Goal: Task Accomplishment & Management: Complete application form

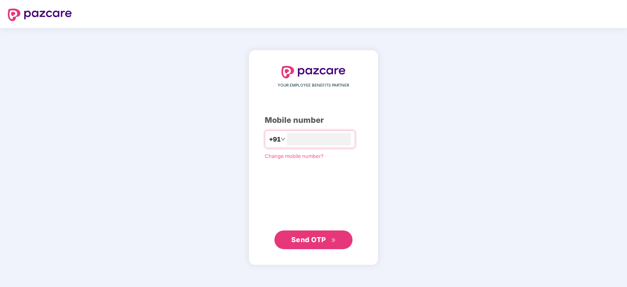
type input "**********"
click at [312, 238] on span "Send OTP" at bounding box center [308, 240] width 35 height 8
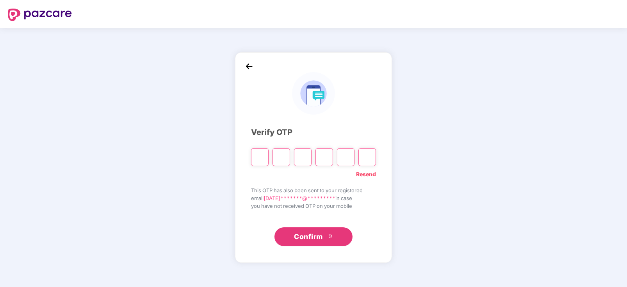
type input "*"
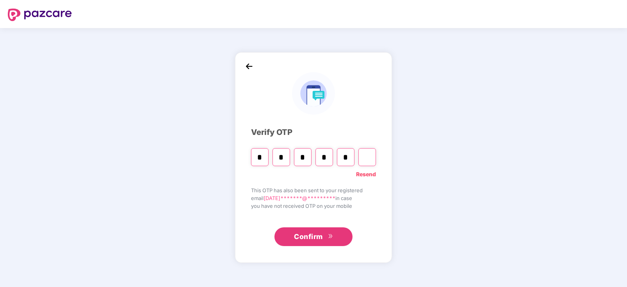
type input "*"
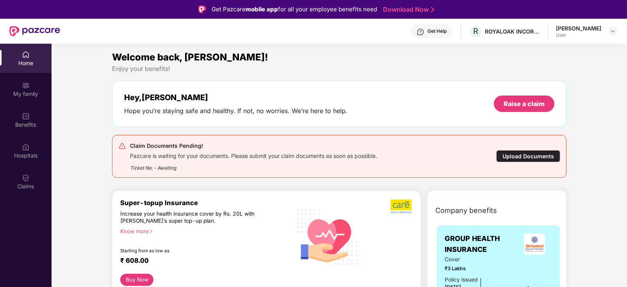
click at [526, 157] on div "Upload Documents" at bounding box center [528, 156] width 64 height 12
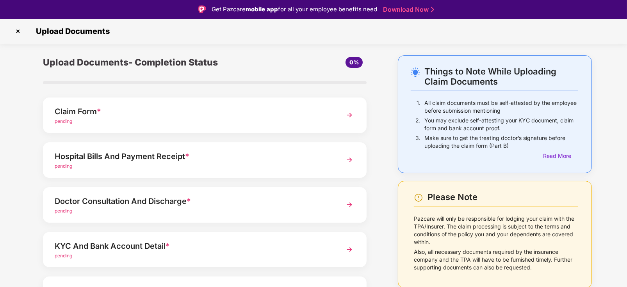
click at [345, 118] on img at bounding box center [350, 115] width 14 height 14
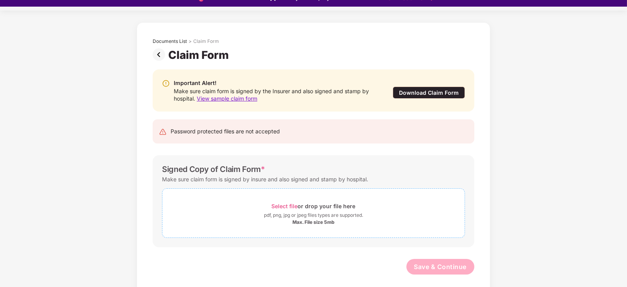
scroll to position [18, 0]
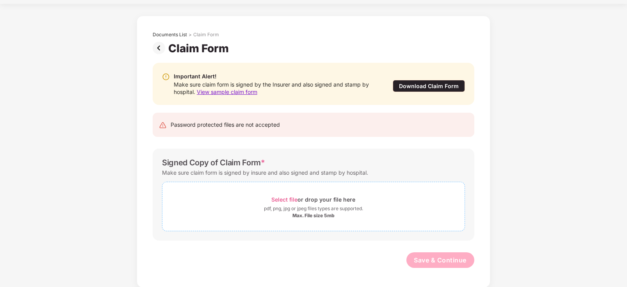
click at [312, 203] on div "Select file or drop your file here" at bounding box center [314, 199] width 84 height 11
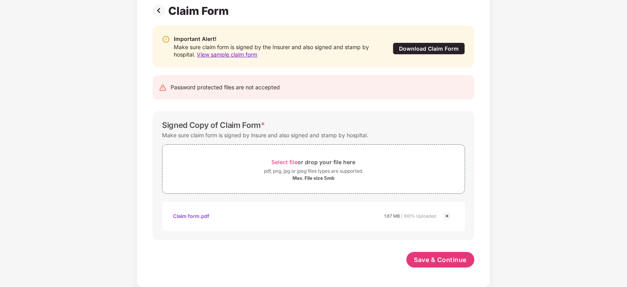
scroll to position [59, 0]
click at [428, 259] on span "Save & Continue" at bounding box center [440, 260] width 53 height 9
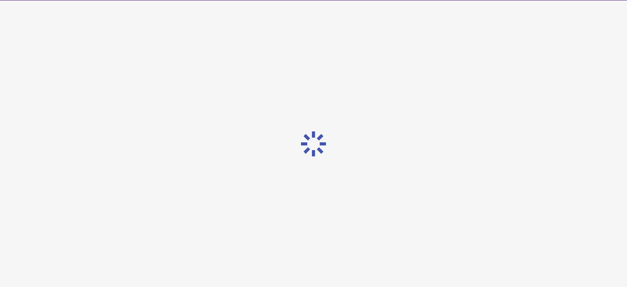
scroll to position [0, 0]
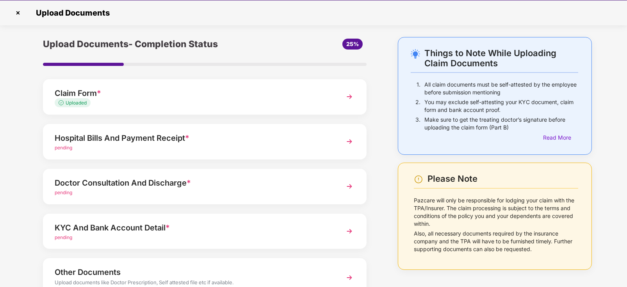
click at [263, 141] on div "Hospital Bills And Payment Receipt *" at bounding box center [192, 138] width 275 height 12
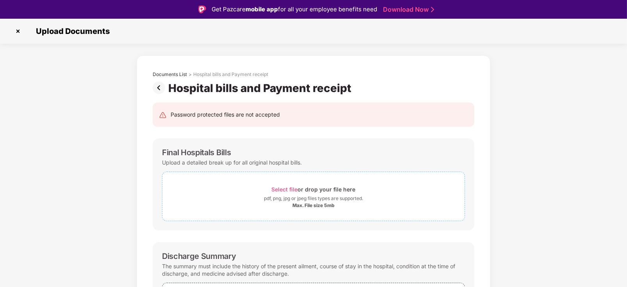
click at [319, 197] on div "pdf, png, jpg or jpeg files types are supported." at bounding box center [313, 199] width 99 height 8
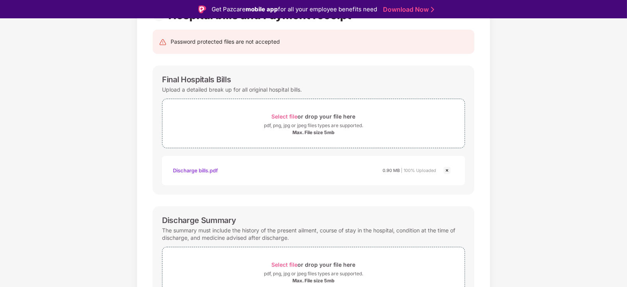
scroll to position [117, 0]
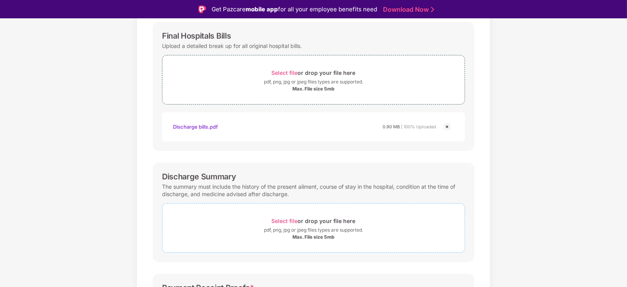
click at [331, 237] on div "Max. File size 5mb" at bounding box center [314, 237] width 42 height 6
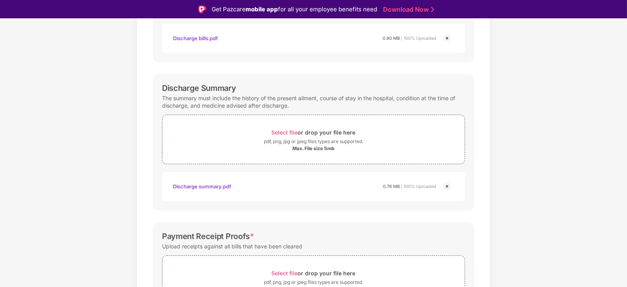
scroll to position [260, 0]
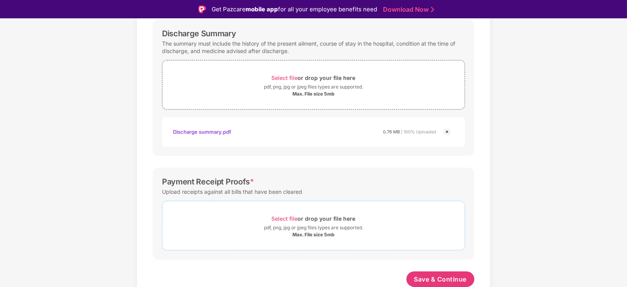
click at [321, 234] on div "Max. File size 5mb" at bounding box center [314, 235] width 42 height 6
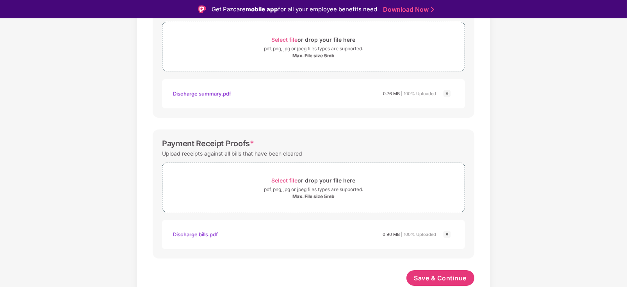
scroll to position [298, 0]
click at [421, 277] on span "Save & Continue" at bounding box center [440, 279] width 53 height 9
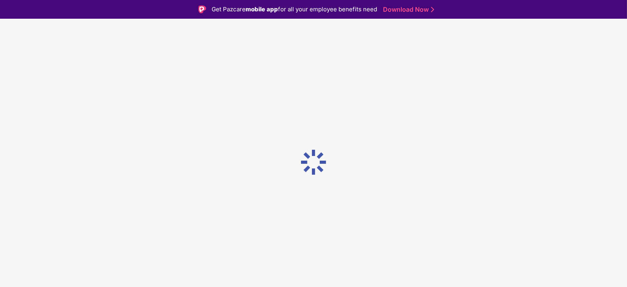
scroll to position [0, 0]
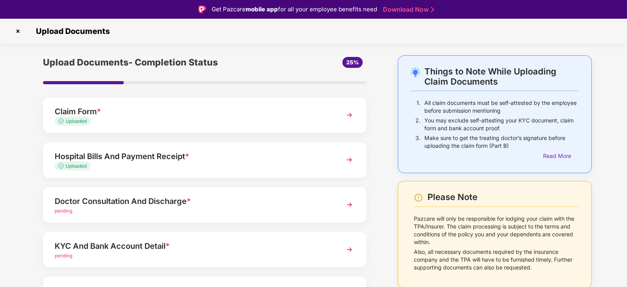
click at [310, 205] on div "Doctor Consultation And Discharge *" at bounding box center [192, 201] width 275 height 12
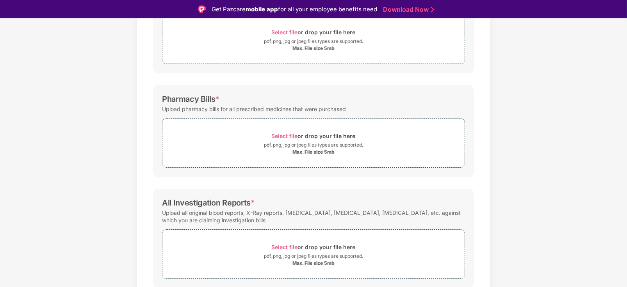
scroll to position [186, 0]
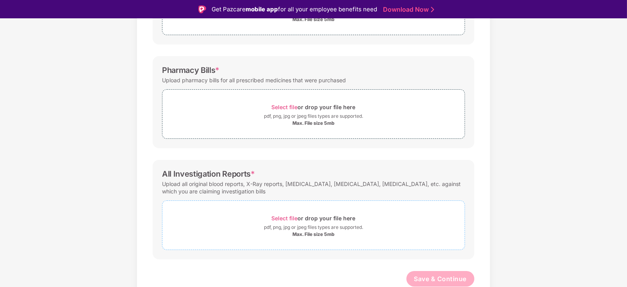
click at [312, 228] on div "pdf, png, jpg or jpeg files types are supported." at bounding box center [313, 228] width 99 height 8
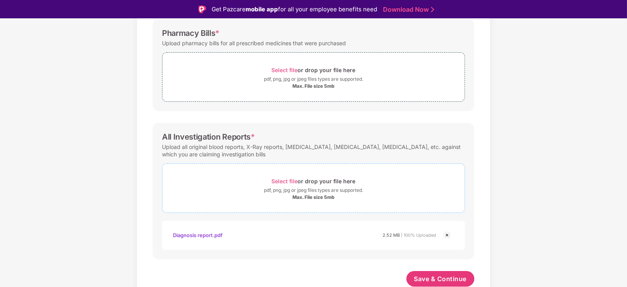
scroll to position [223, 0]
click at [432, 282] on span "Save & Continue" at bounding box center [440, 279] width 53 height 9
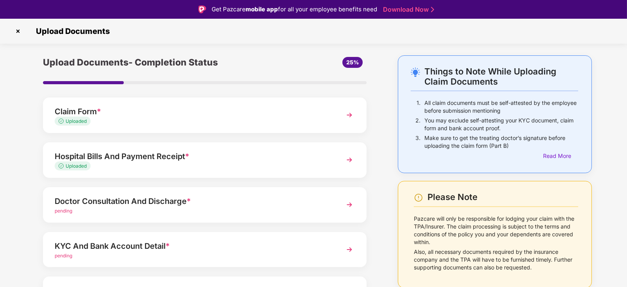
click at [346, 208] on img at bounding box center [350, 205] width 14 height 14
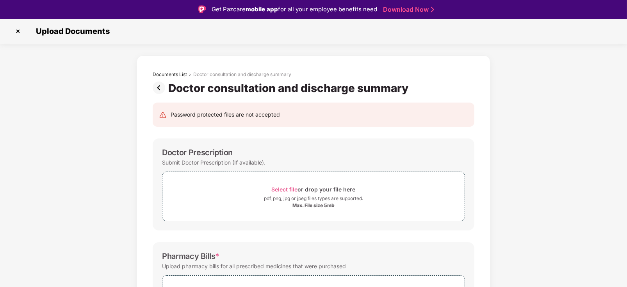
click at [160, 88] on img at bounding box center [161, 88] width 16 height 12
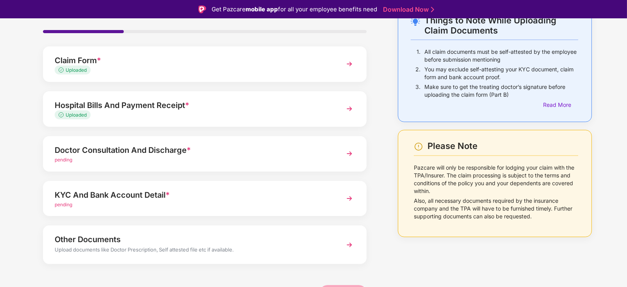
scroll to position [57, 0]
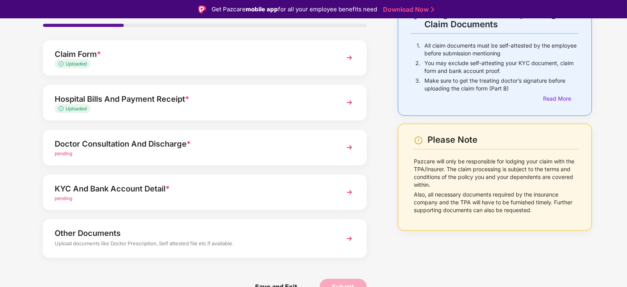
click at [298, 153] on div "pending" at bounding box center [192, 153] width 275 height 7
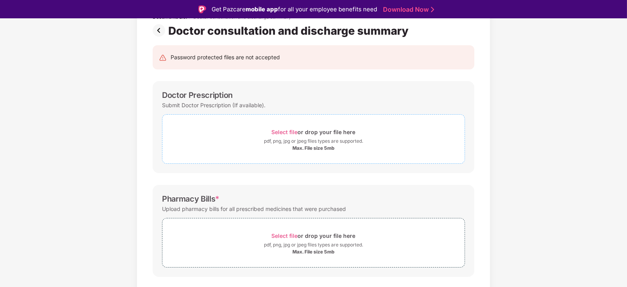
click at [298, 141] on div "pdf, png, jpg or jpeg files types are supported." at bounding box center [313, 141] width 99 height 8
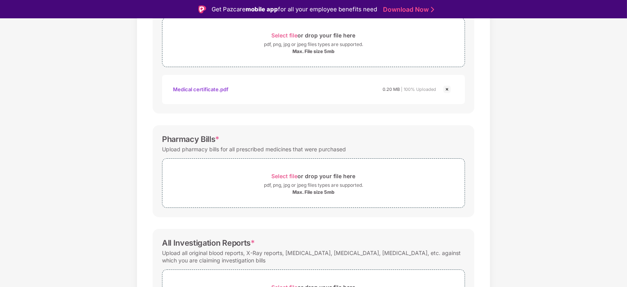
scroll to position [253, 0]
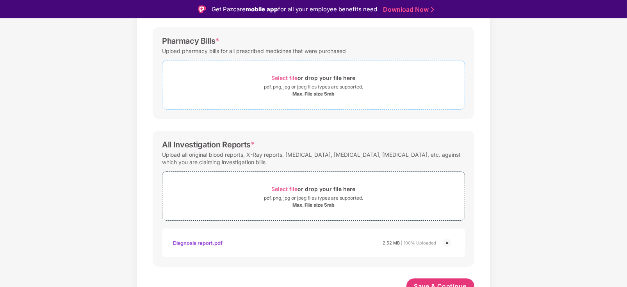
click at [317, 96] on div "Max. File size 5mb" at bounding box center [314, 94] width 42 height 6
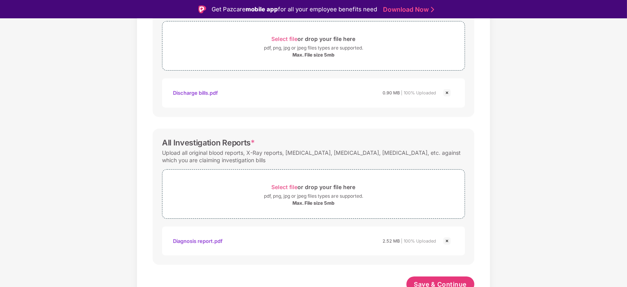
scroll to position [297, 0]
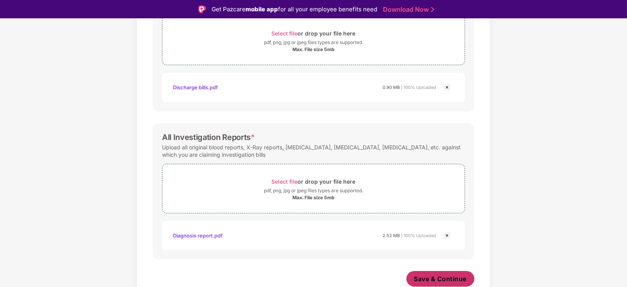
click at [438, 282] on span "Save & Continue" at bounding box center [440, 279] width 53 height 9
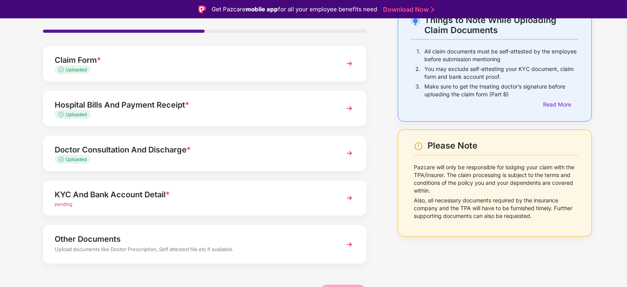
scroll to position [57, 0]
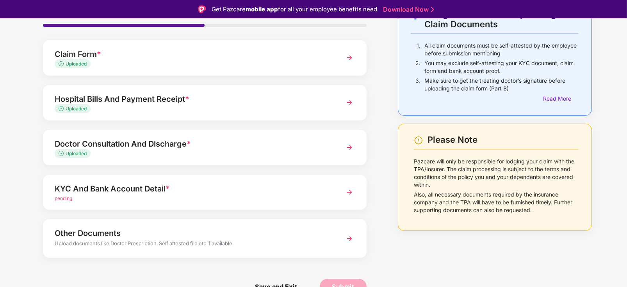
click at [277, 196] on div "pending" at bounding box center [192, 198] width 275 height 7
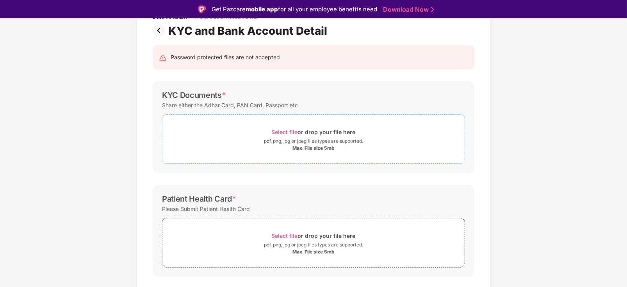
click at [331, 143] on div "pdf, png, jpg or jpeg files types are supported." at bounding box center [313, 141] width 99 height 8
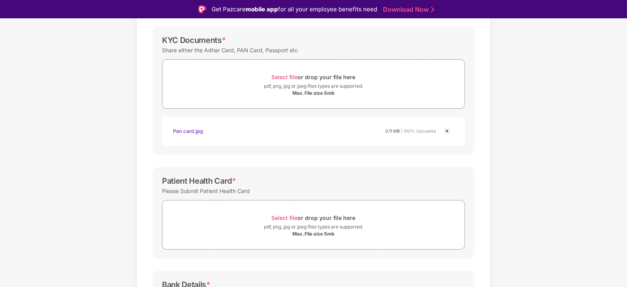
scroll to position [175, 0]
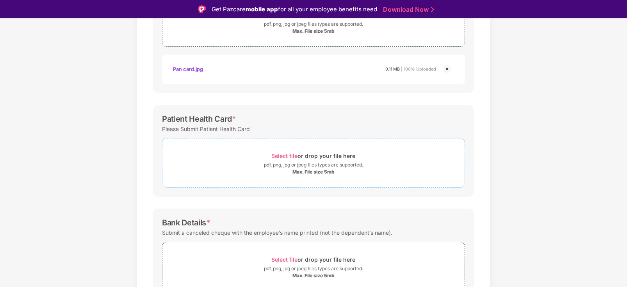
click at [317, 166] on div "pdf, png, jpg or jpeg files types are supported." at bounding box center [313, 165] width 99 height 8
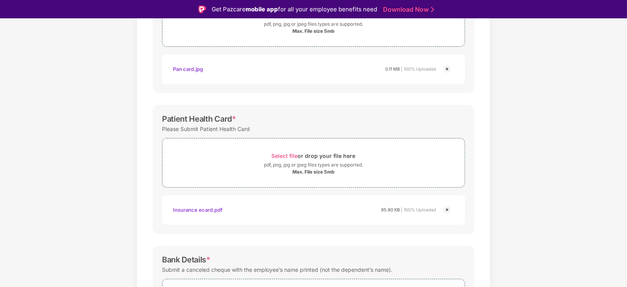
click at [507, 193] on div "Documents List > KYC and Bank Account Detail KYC and Bank Account Detail Passwo…" at bounding box center [313, 133] width 627 height 505
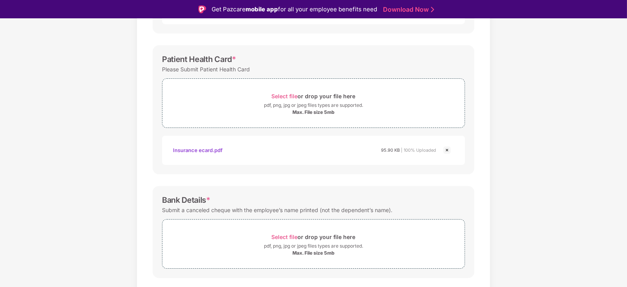
scroll to position [253, 0]
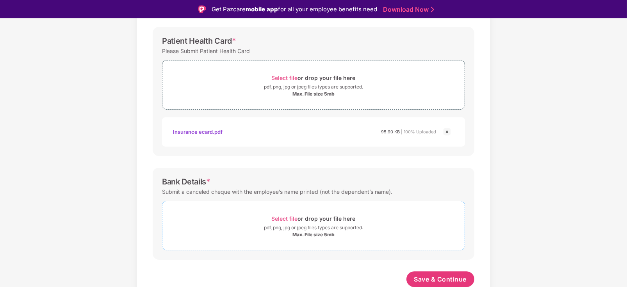
click at [311, 228] on div "pdf, png, jpg or jpeg files types are supported." at bounding box center [313, 228] width 99 height 8
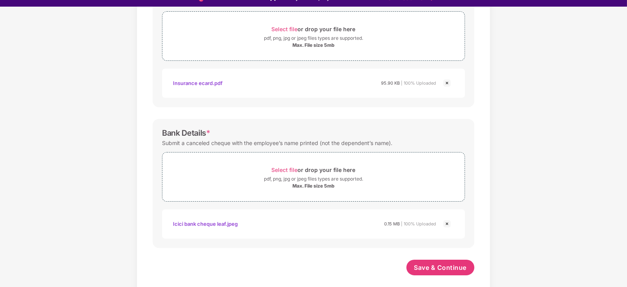
scroll to position [18, 0]
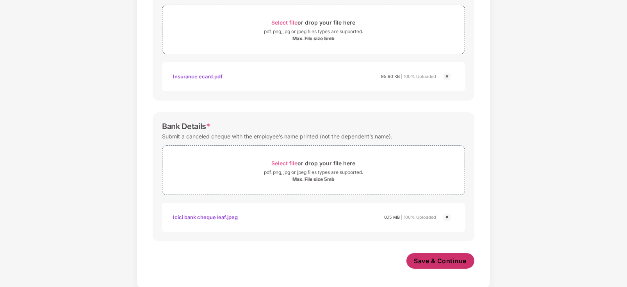
click at [424, 261] on span "Save & Continue" at bounding box center [440, 261] width 53 height 9
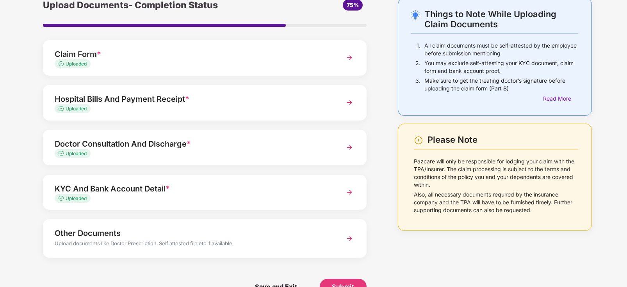
scroll to position [57, 0]
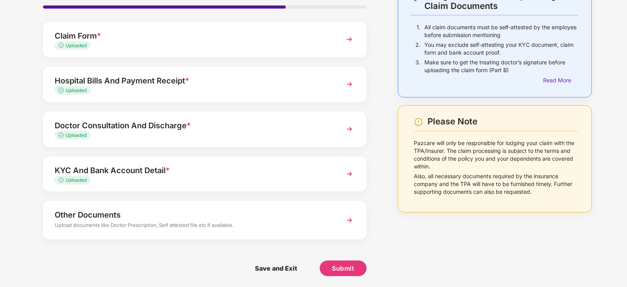
click at [348, 217] on img at bounding box center [350, 221] width 14 height 14
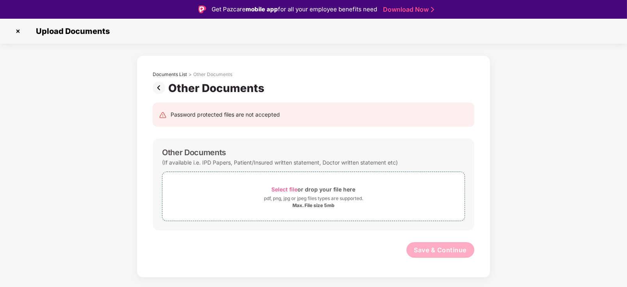
scroll to position [0, 0]
click at [325, 202] on div "pdf, png, jpg or jpeg files types are supported." at bounding box center [313, 199] width 99 height 8
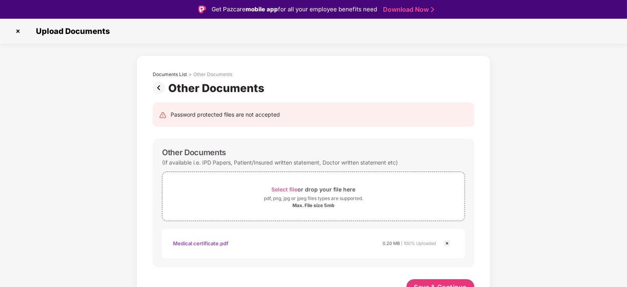
scroll to position [8, 0]
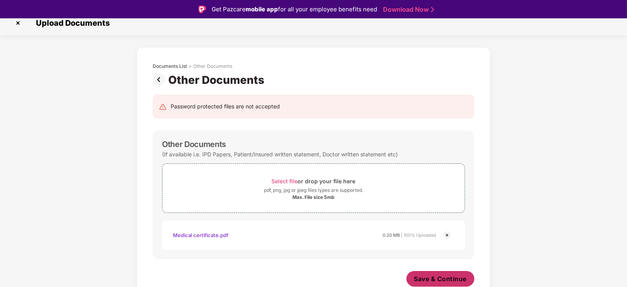
click at [437, 275] on span "Save & Continue" at bounding box center [440, 279] width 53 height 9
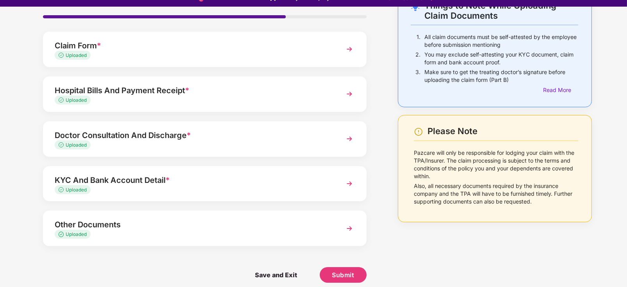
scroll to position [18, 0]
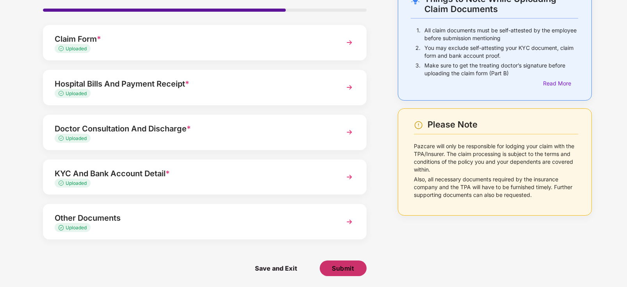
click at [355, 268] on button "Submit" at bounding box center [343, 269] width 47 height 16
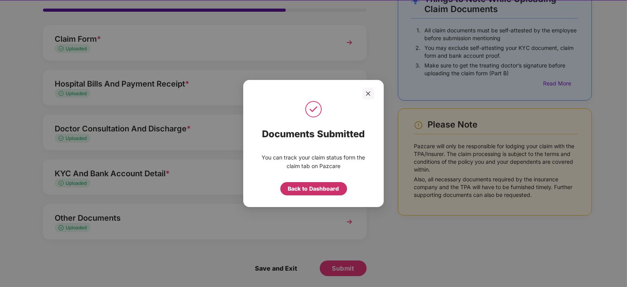
click at [314, 188] on div "Back to Dashboard" at bounding box center [313, 189] width 51 height 9
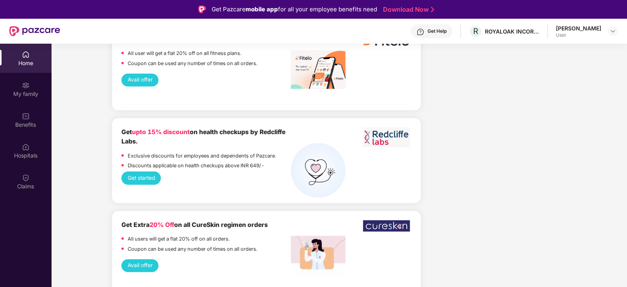
scroll to position [976, 0]
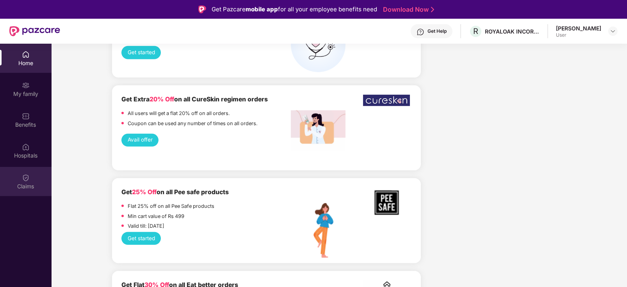
click at [18, 184] on div "Claims" at bounding box center [26, 187] width 52 height 8
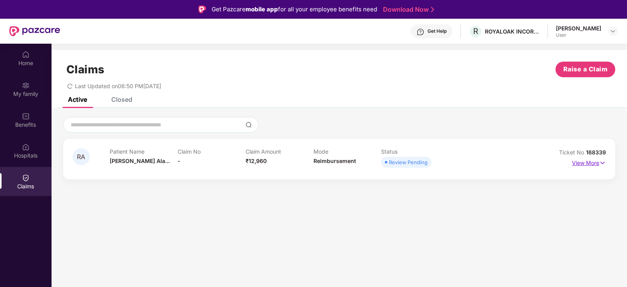
click at [603, 164] on img at bounding box center [603, 163] width 7 height 9
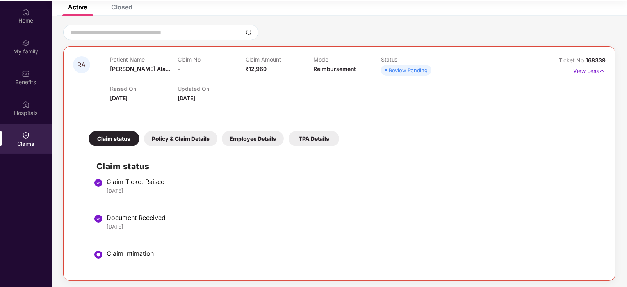
scroll to position [43, 0]
click at [199, 141] on div "Policy & Claim Details" at bounding box center [180, 137] width 73 height 15
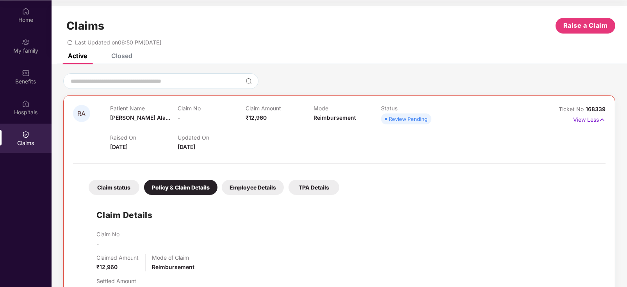
scroll to position [0, 0]
click at [267, 189] on div "Employee Details" at bounding box center [253, 187] width 62 height 15
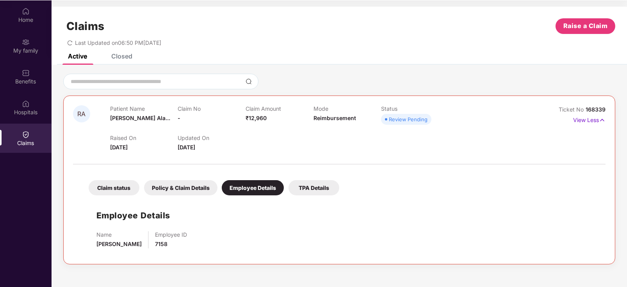
click at [325, 190] on div "TPA Details" at bounding box center [314, 187] width 51 height 15
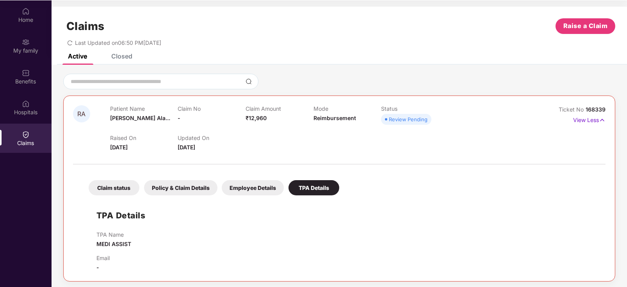
click at [120, 54] on div "Closed" at bounding box center [121, 56] width 21 height 8
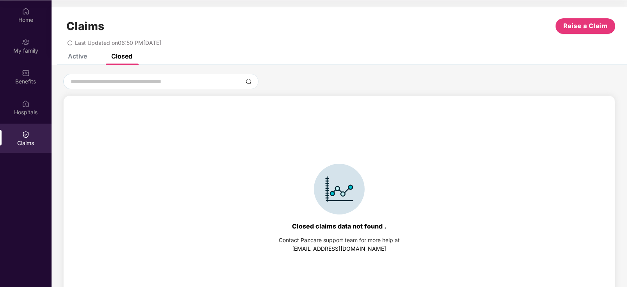
click at [82, 53] on div "Active" at bounding box center [77, 56] width 19 height 8
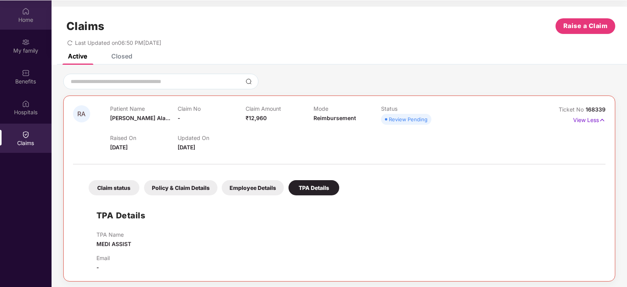
click at [26, 16] on div "Home" at bounding box center [26, 20] width 52 height 8
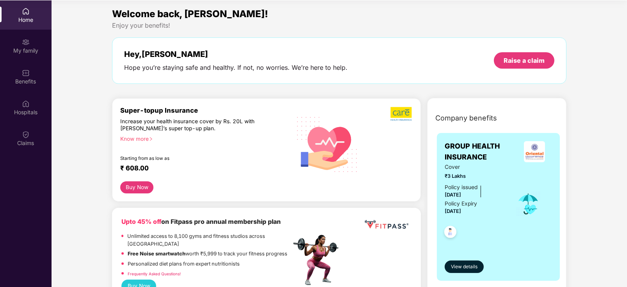
click at [264, 250] on p "Free Noise smartwatch worth ₹5,999 to track your fitness progress" at bounding box center [208, 254] width 160 height 8
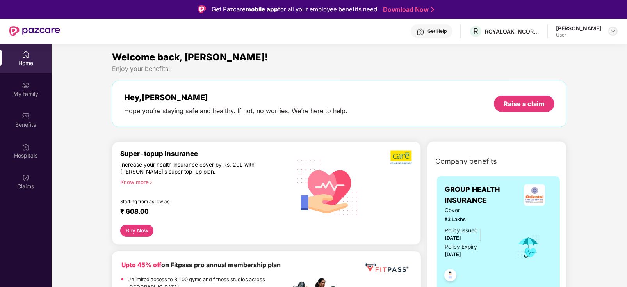
click at [613, 30] on img at bounding box center [613, 31] width 6 height 6
click at [582, 53] on div "Logout" at bounding box center [577, 49] width 102 height 15
